Goal: Task Accomplishment & Management: Manage account settings

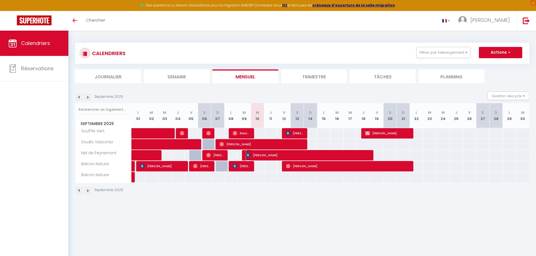
click at [275, 155] on span "[PERSON_NAME]" at bounding box center [307, 155] width 123 height 11
select select "OK"
select select "0"
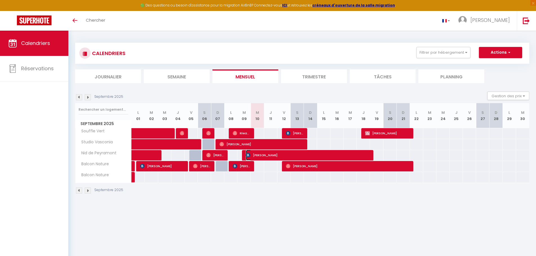
select select "1"
select select
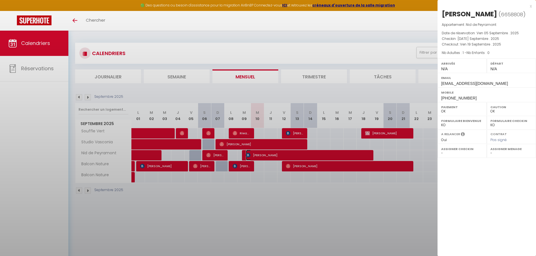
select select "51716"
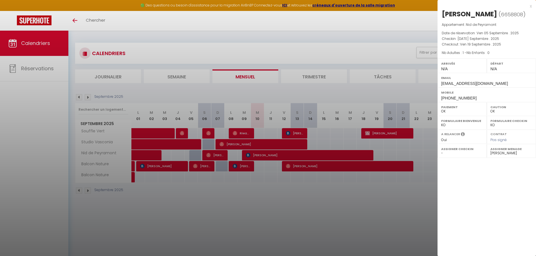
click at [530, 7] on div "x" at bounding box center [484, 6] width 94 height 7
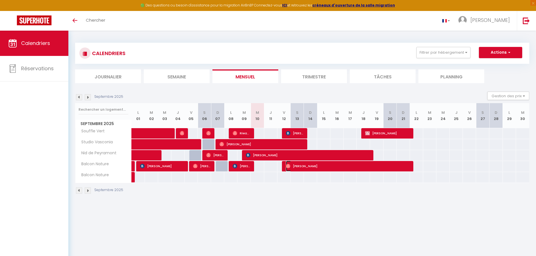
click at [336, 165] on span "[PERSON_NAME]" at bounding box center [347, 166] width 123 height 11
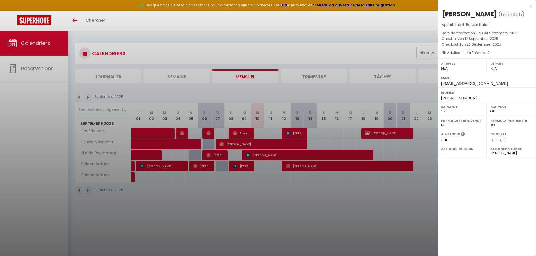
click at [529, 4] on div "x" at bounding box center [484, 6] width 94 height 7
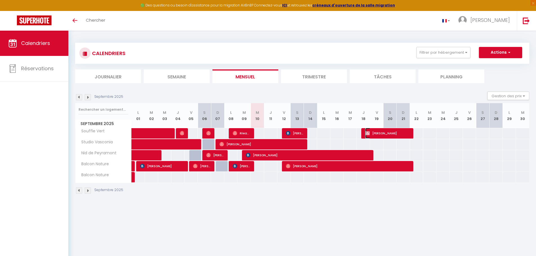
click at [367, 134] on img at bounding box center [367, 133] width 4 height 4
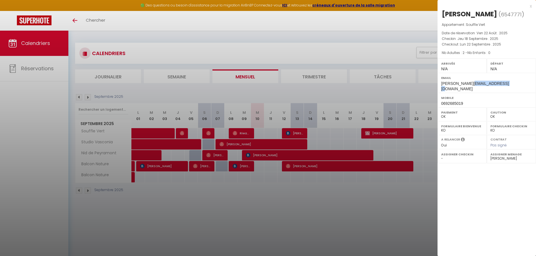
drag, startPoint x: 501, startPoint y: 83, endPoint x: 472, endPoint y: 83, distance: 28.4
click at [472, 83] on span "[PERSON_NAME][EMAIL_ADDRESS][DOMAIN_NAME]" at bounding box center [474, 86] width 67 height 10
click at [395, 143] on div at bounding box center [268, 128] width 536 height 256
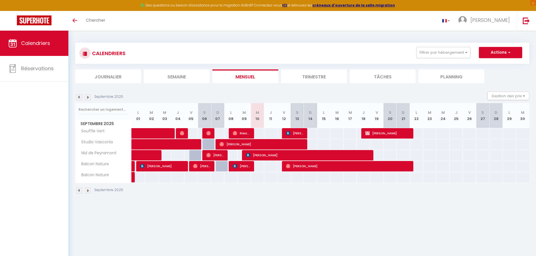
click at [86, 96] on img at bounding box center [88, 97] width 6 height 6
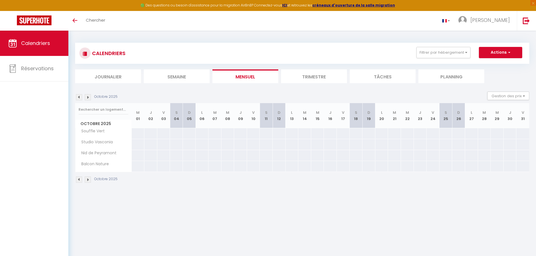
click at [86, 97] on img at bounding box center [88, 97] width 6 height 6
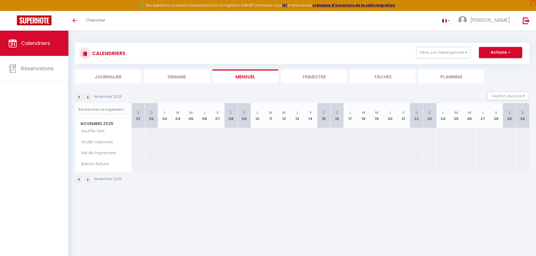
click at [78, 98] on img at bounding box center [79, 97] width 6 height 6
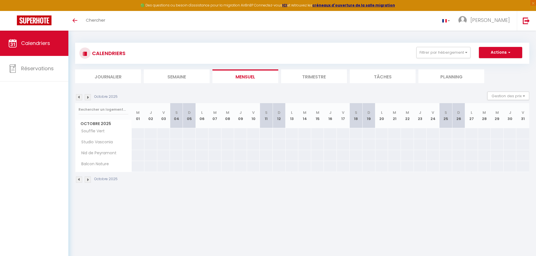
click at [78, 98] on img at bounding box center [79, 97] width 6 height 6
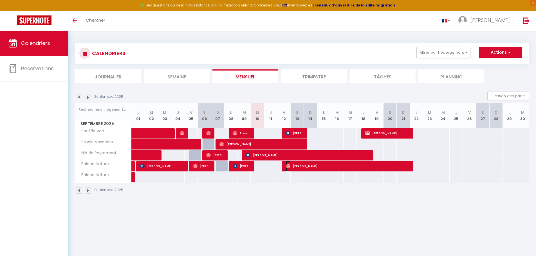
click at [326, 166] on span "[PERSON_NAME]" at bounding box center [347, 166] width 123 height 11
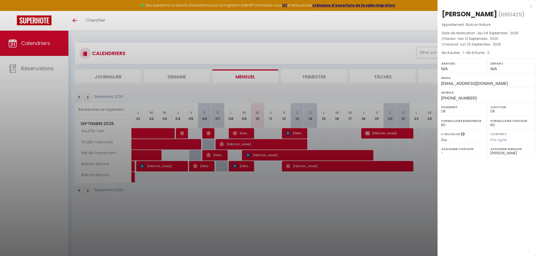
click at [313, 213] on div at bounding box center [268, 128] width 536 height 256
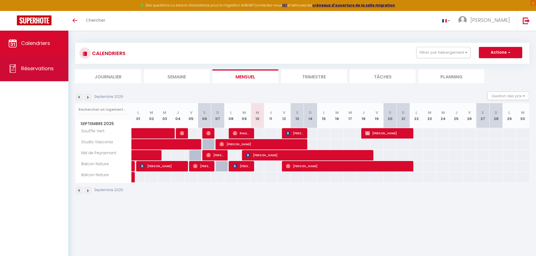
click at [18, 74] on link "Réservations" at bounding box center [34, 68] width 68 height 25
select select "not_cancelled"
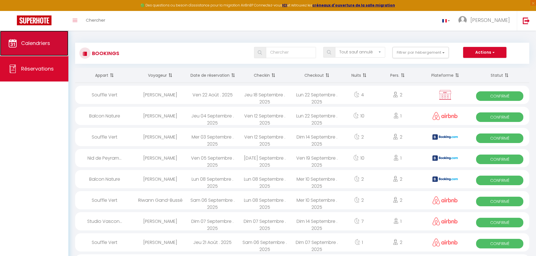
click at [44, 46] on span "Calendriers" at bounding box center [35, 43] width 29 height 7
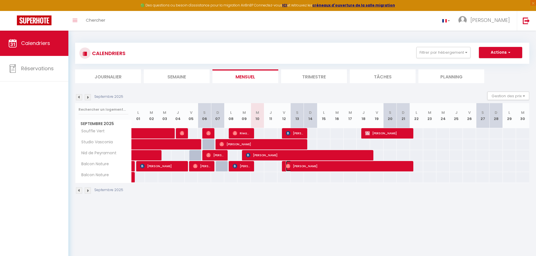
click at [347, 166] on span "[PERSON_NAME]" at bounding box center [347, 166] width 123 height 11
select select "OK"
select select "0"
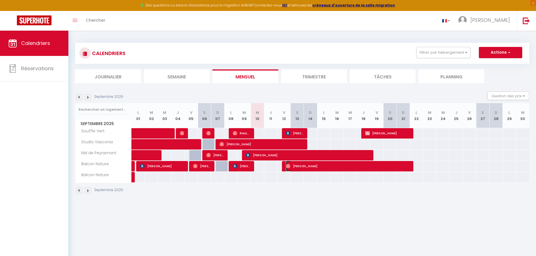
select select "1"
select select
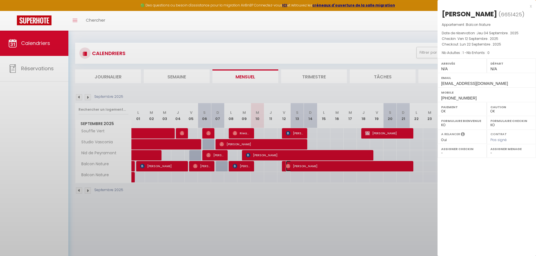
select select "51716"
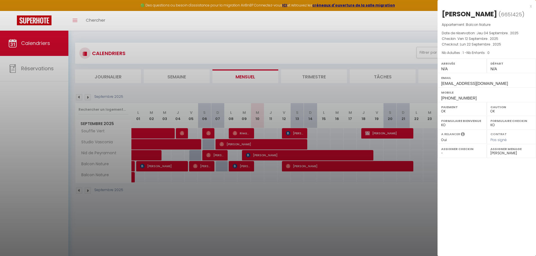
click at [295, 174] on div at bounding box center [268, 128] width 536 height 256
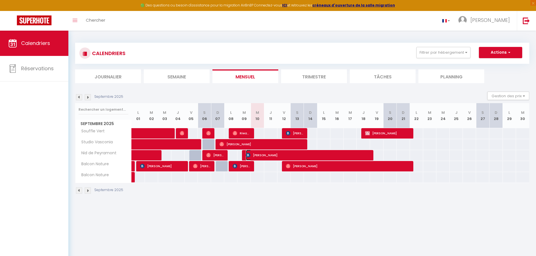
click at [297, 157] on span "[PERSON_NAME]" at bounding box center [307, 155] width 123 height 11
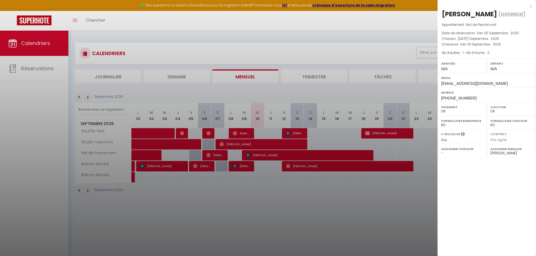
click at [299, 199] on div at bounding box center [268, 128] width 536 height 256
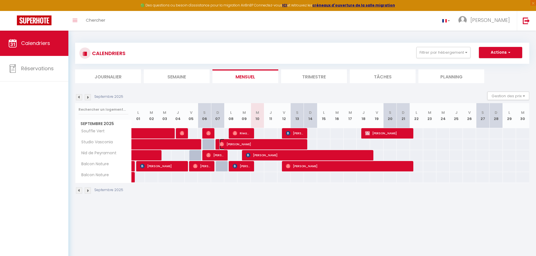
click at [293, 145] on span "[PERSON_NAME]" at bounding box center [261, 144] width 84 height 11
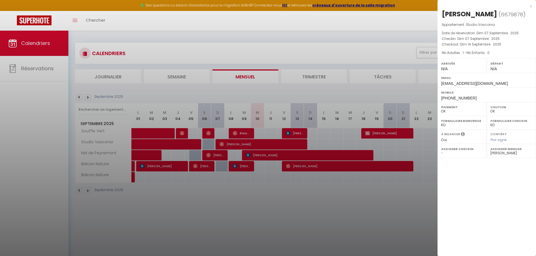
click at [285, 198] on div at bounding box center [268, 128] width 536 height 256
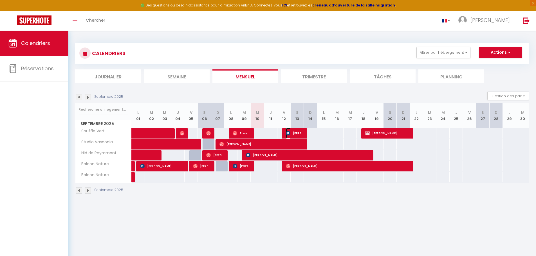
click at [299, 136] on span "[PERSON_NAME]" at bounding box center [295, 133] width 18 height 11
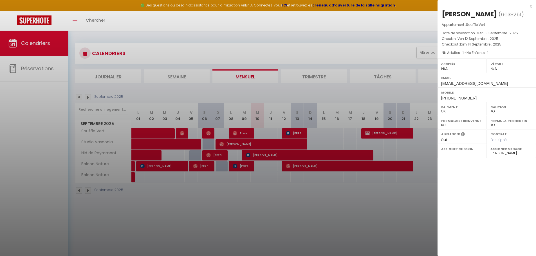
drag, startPoint x: 314, startPoint y: 192, endPoint x: 370, endPoint y: 158, distance: 66.2
click at [315, 192] on div at bounding box center [268, 128] width 536 height 256
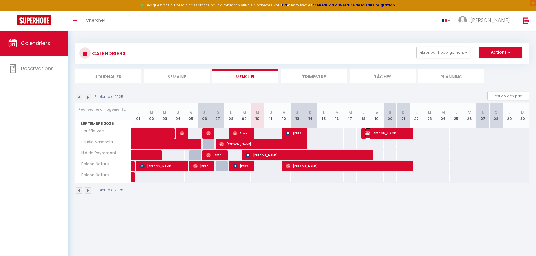
click at [391, 134] on span "[PERSON_NAME]" at bounding box center [387, 133] width 44 height 11
select select "OK"
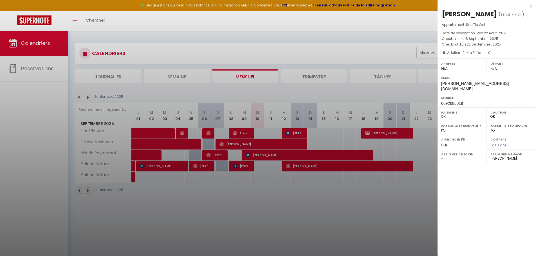
click at [347, 196] on div at bounding box center [268, 128] width 536 height 256
